Goal: Task Accomplishment & Management: Use online tool/utility

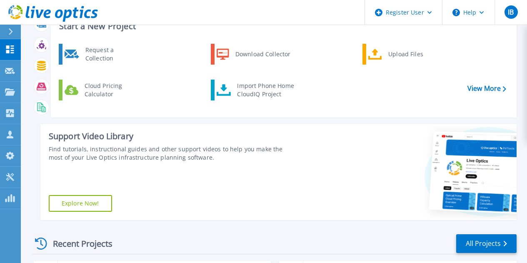
scroll to position [42, 0]
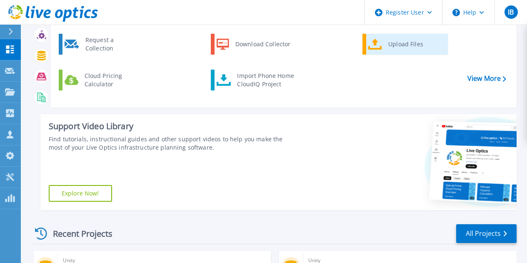
click at [380, 50] on link "Upload Files" at bounding box center [404, 44] width 85 height 21
